Goal: Transaction & Acquisition: Download file/media

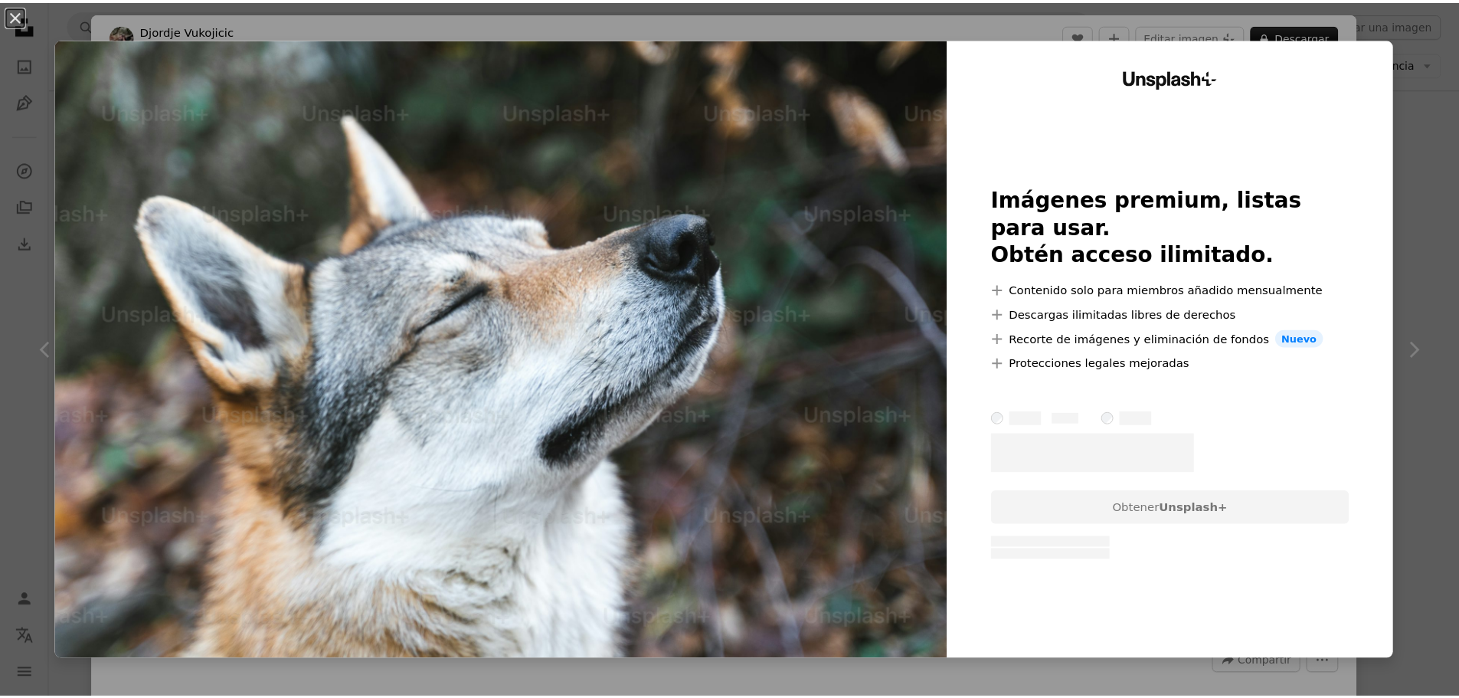
scroll to position [2528, 0]
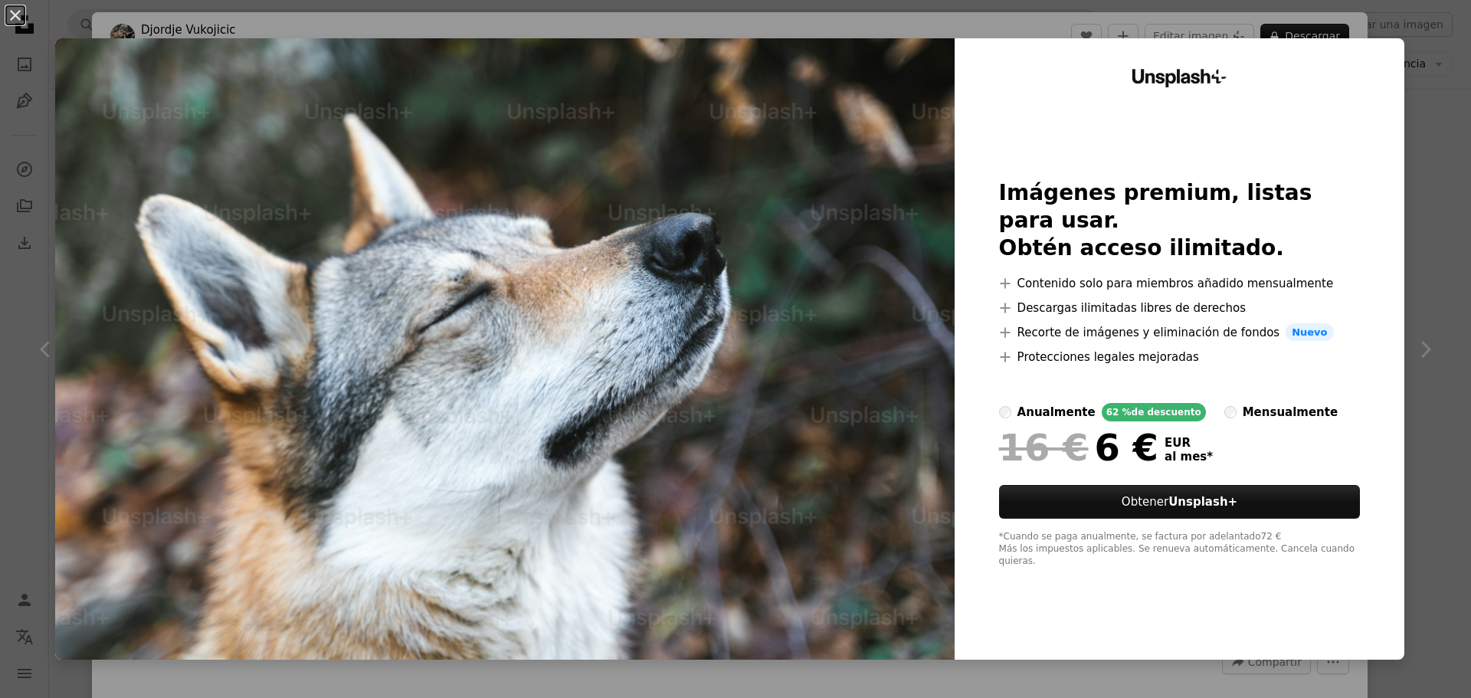
click at [1402, 162] on div "An X shape Unsplash+ Imágenes premium, listas para usar. Obtén acceso ilimitado…" at bounding box center [735, 349] width 1471 height 698
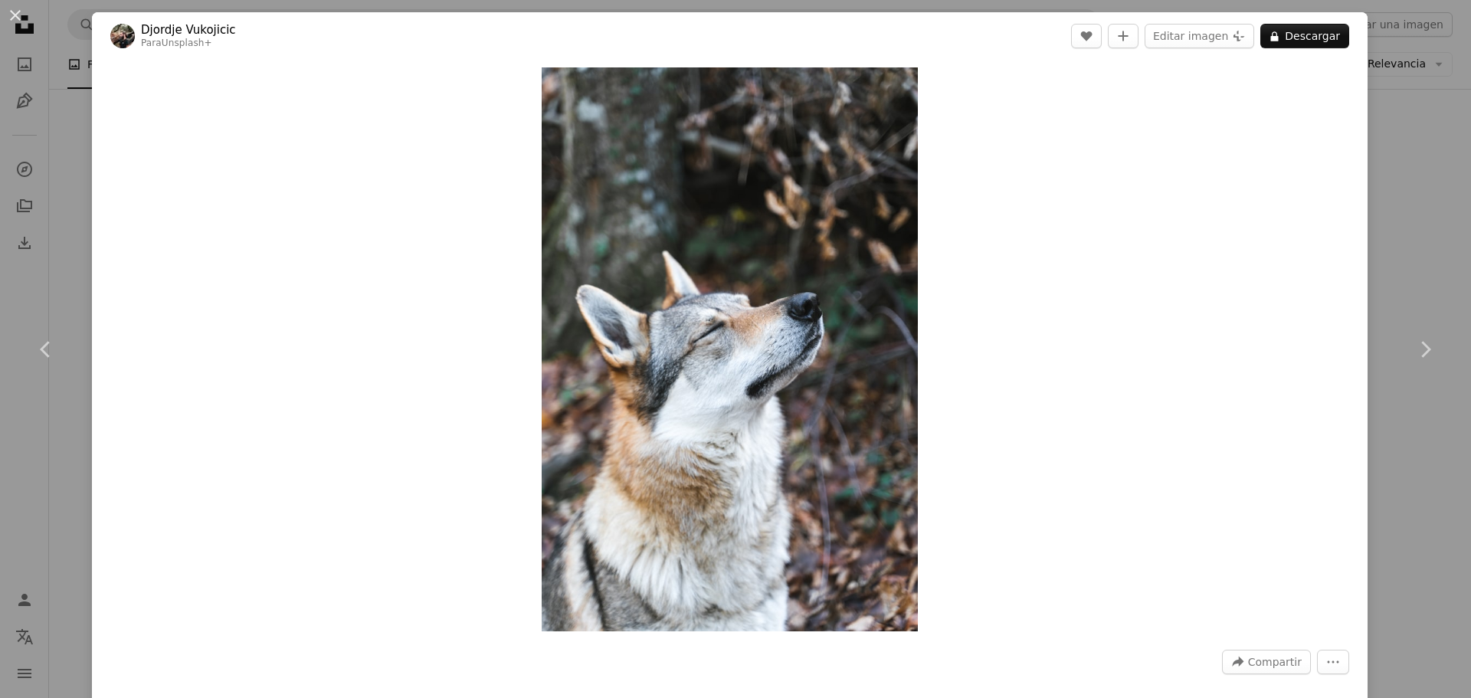
click at [1412, 216] on div "An X shape Chevron left Chevron right [PERSON_NAME] Para Unsplash+ A heart A pl…" at bounding box center [735, 349] width 1471 height 698
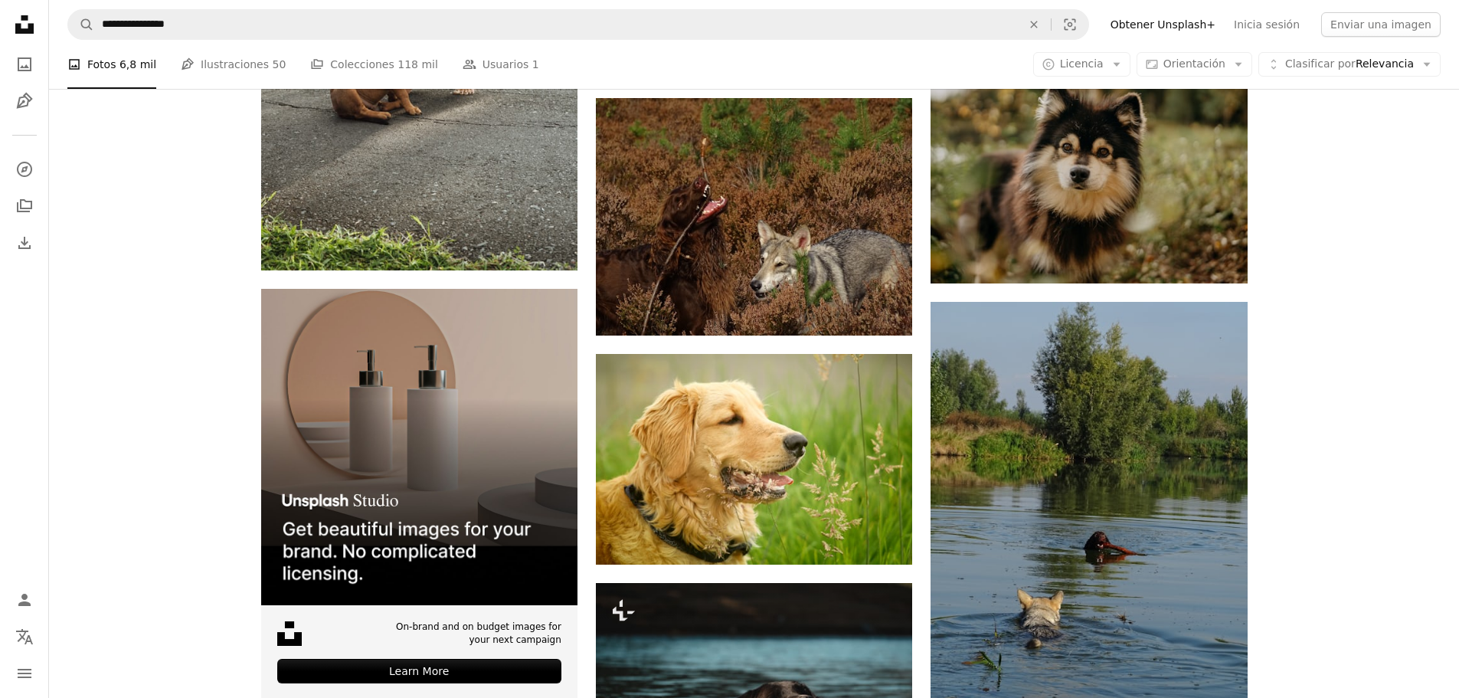
scroll to position [3447, 0]
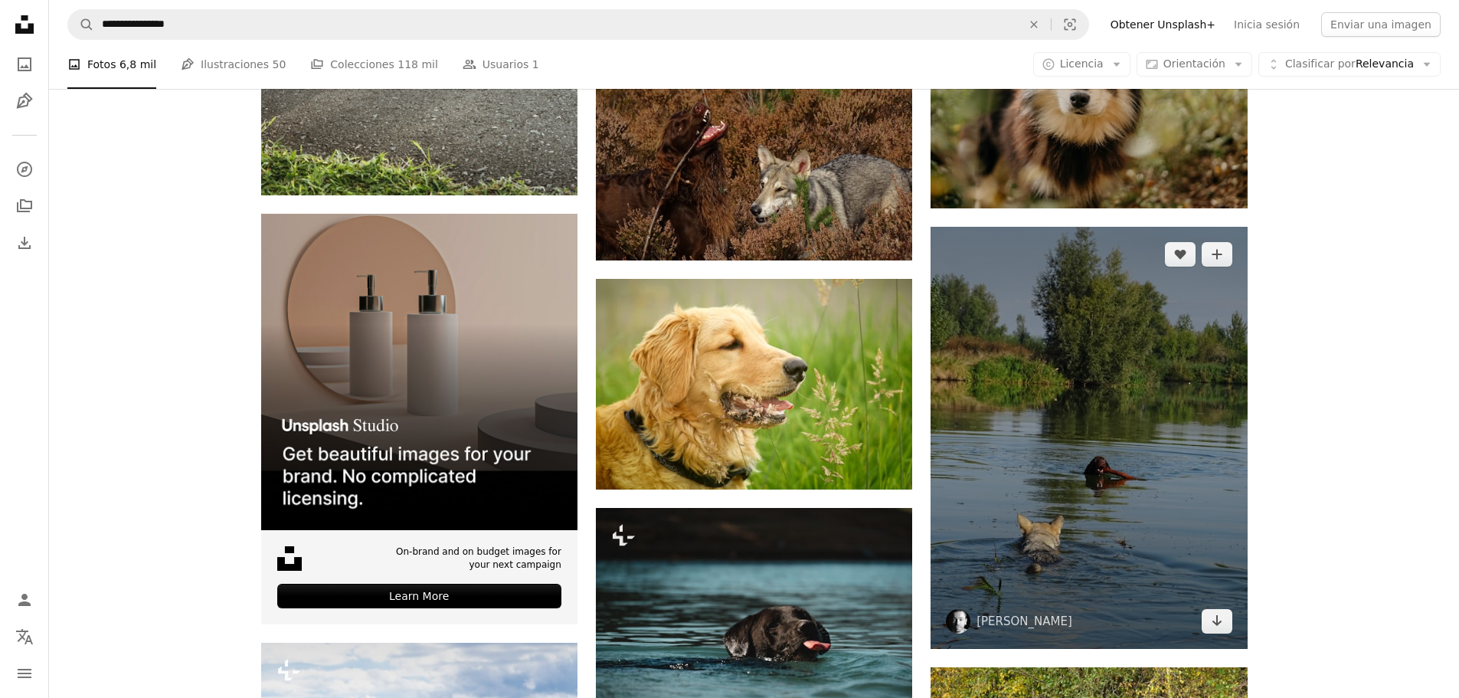
click at [1176, 447] on img at bounding box center [1089, 438] width 316 height 422
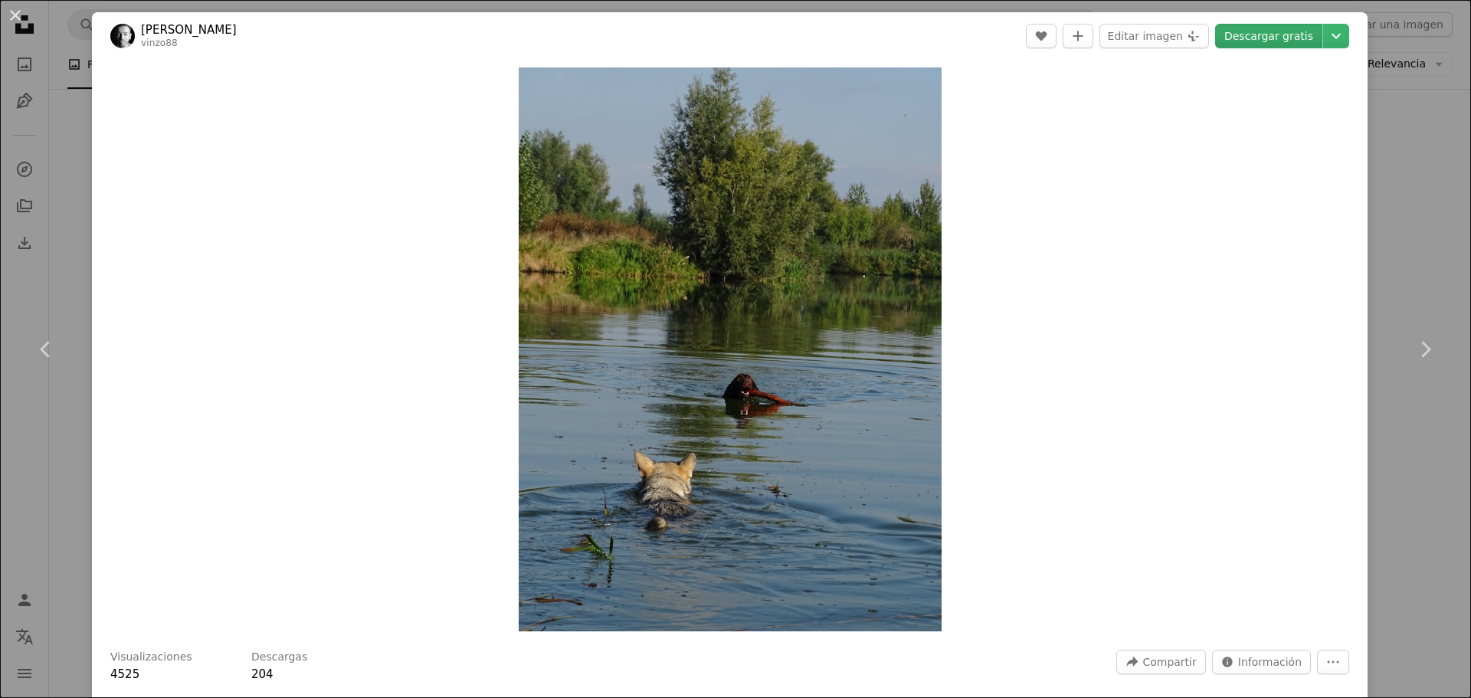
click at [1269, 28] on link "Descargar gratis" at bounding box center [1268, 36] width 107 height 25
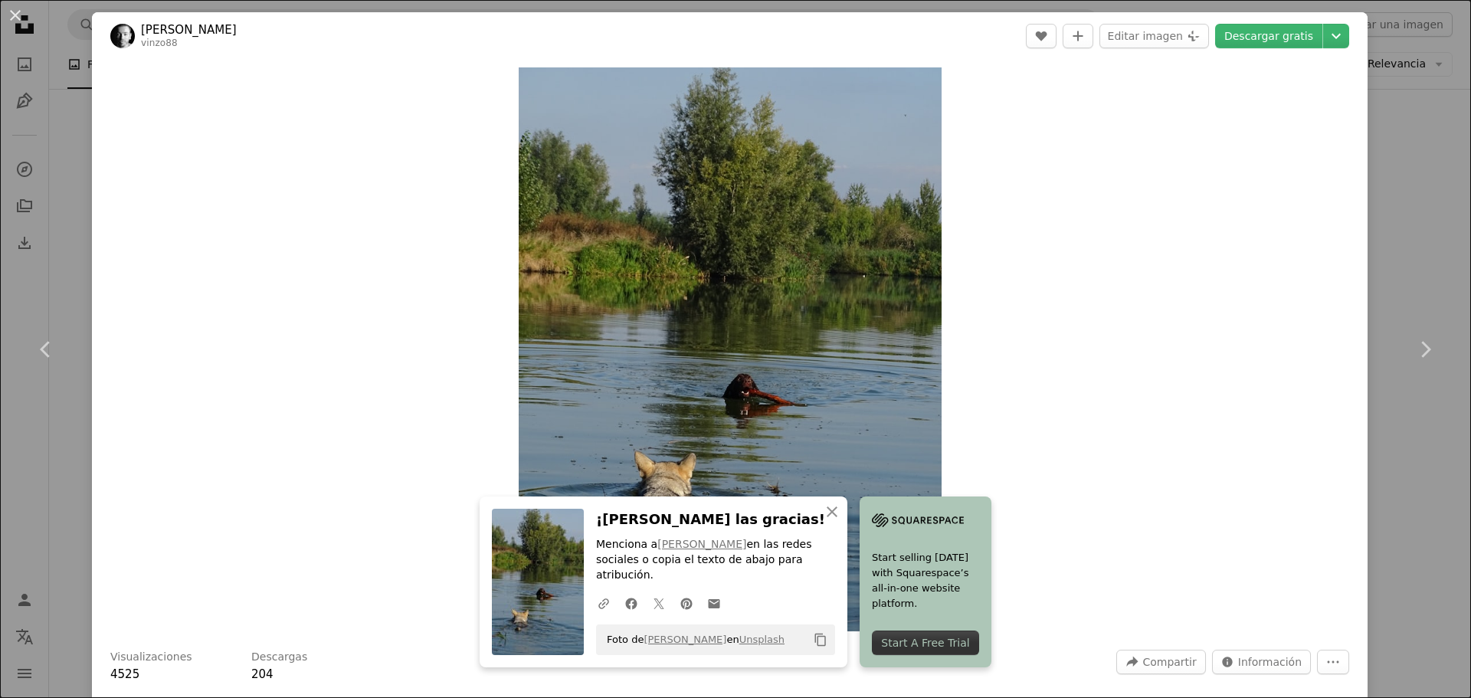
click at [1412, 221] on div "An X shape Chevron left Chevron right An X shape Cerrar ¡Dale las gracias! Menc…" at bounding box center [735, 349] width 1471 height 698
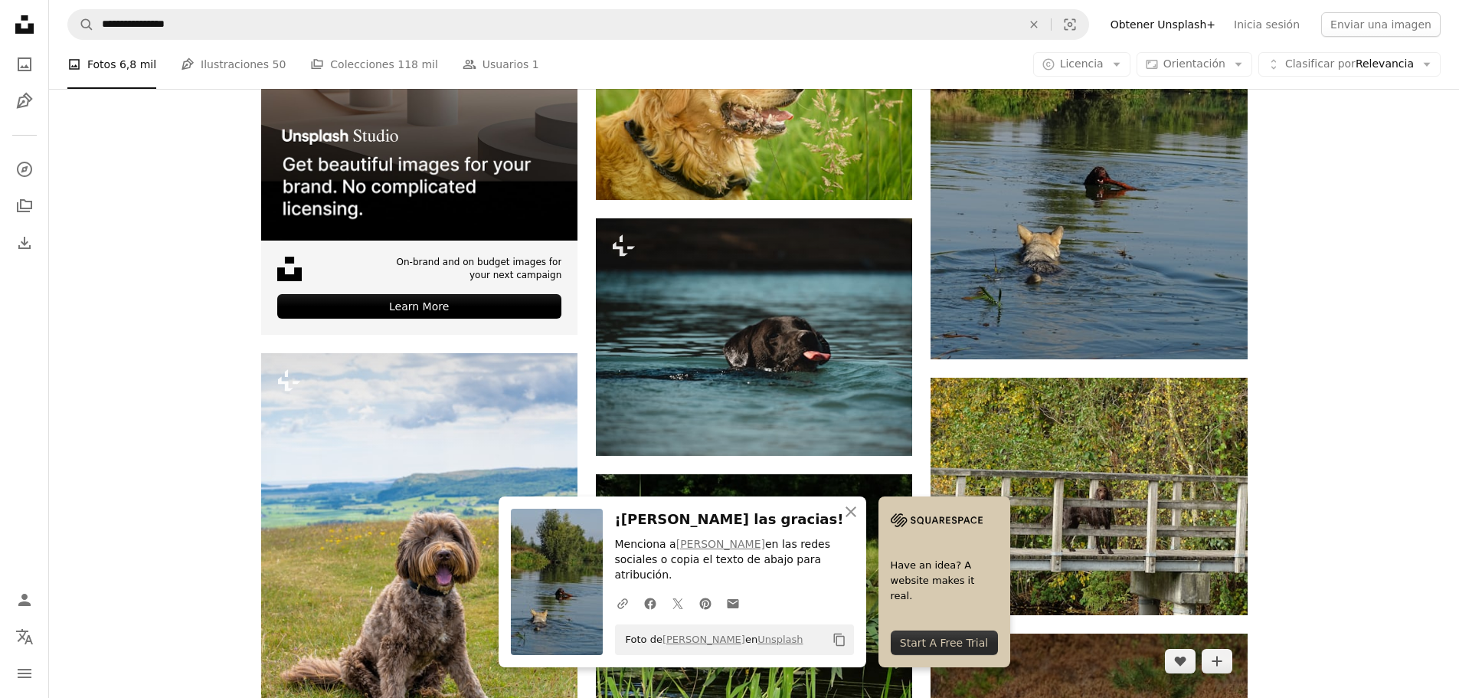
scroll to position [3983, 0]
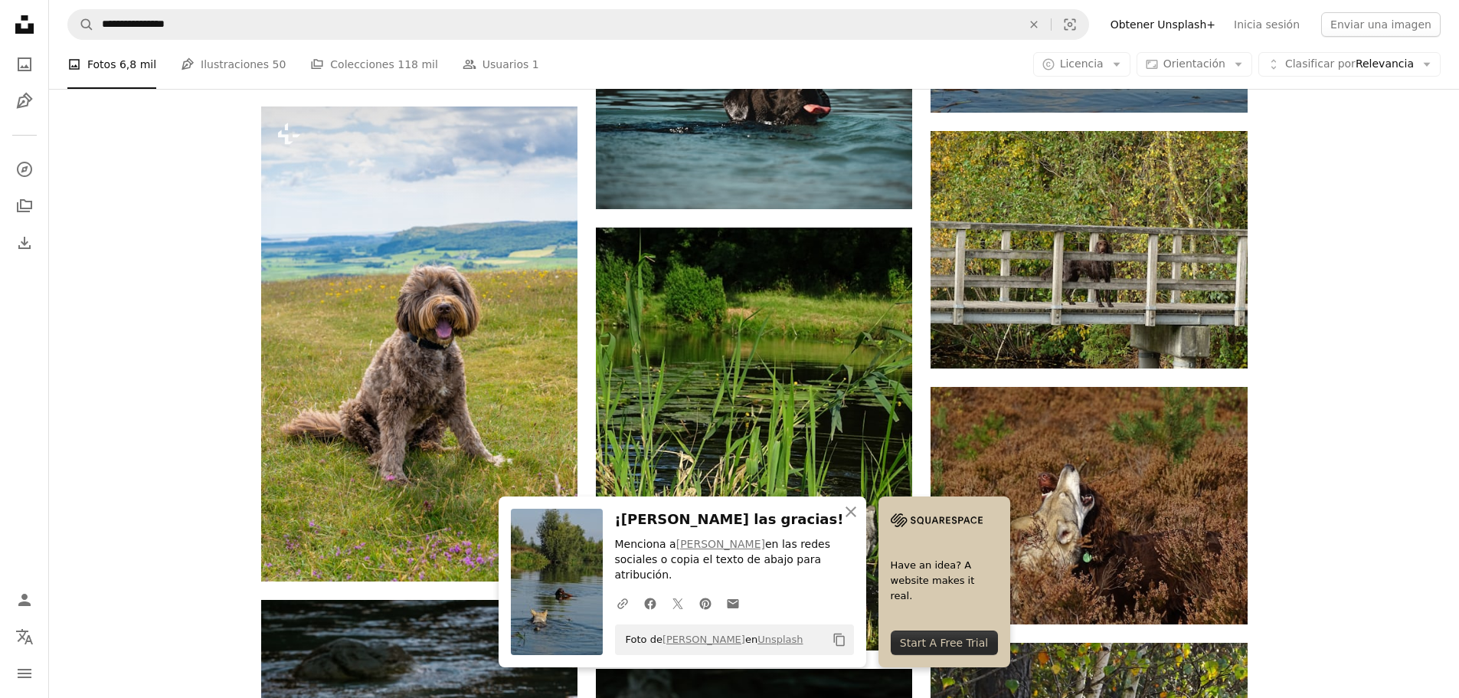
click at [846, 521] on icon "An X shape" at bounding box center [851, 512] width 18 height 18
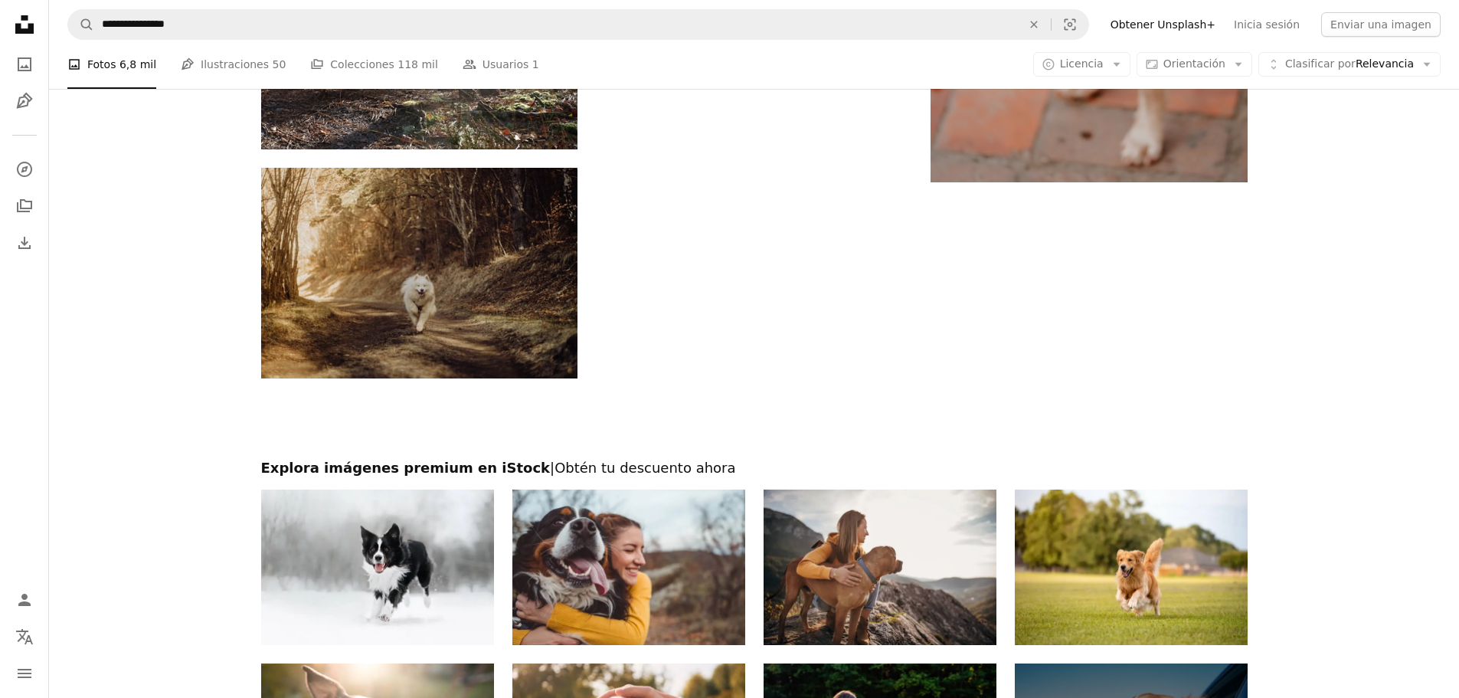
scroll to position [5592, 0]
